Goal: Browse casually: Explore the website without a specific task or goal

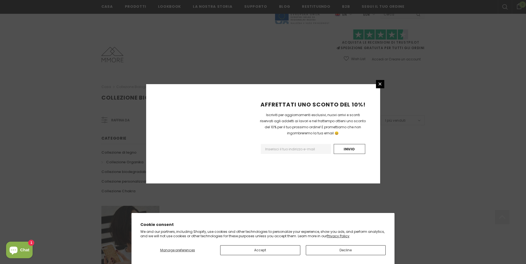
scroll to position [302, 0]
